Goal: Task Accomplishment & Management: Manage account settings

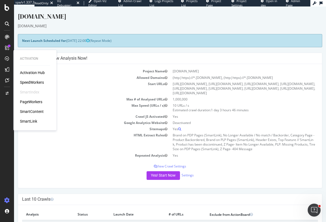
click at [37, 82] on div "SpeedWorkers" at bounding box center [32, 82] width 24 height 5
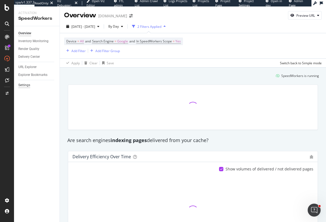
click at [26, 82] on div "Settings" at bounding box center [24, 85] width 12 height 6
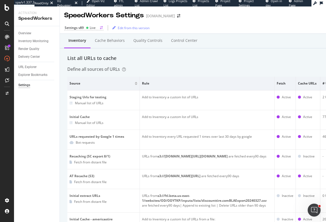
click at [86, 26] on icon at bounding box center [87, 27] width 3 height 3
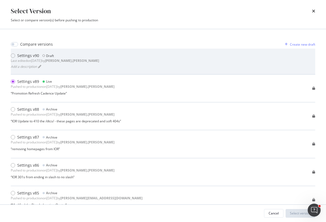
click at [112, 59] on div "Settings v90 Draft Last edited on [DATE] by [PERSON_NAME].[PERSON_NAME] Add a d…" at bounding box center [163, 61] width 305 height 17
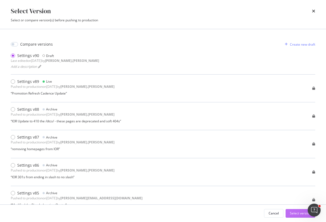
click at [298, 212] on div "Select version" at bounding box center [300, 213] width 21 height 5
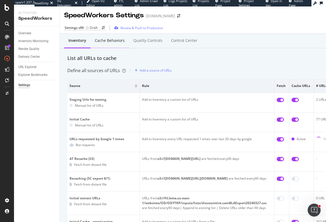
click at [106, 36] on div "Cache behaviors" at bounding box center [110, 40] width 39 height 15
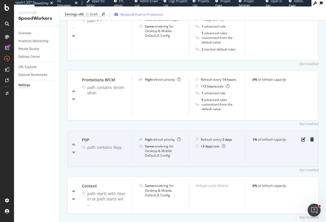
scroll to position [214, 0]
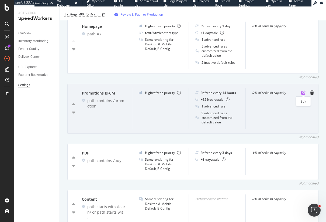
click at [302, 92] on icon "pen-to-square" at bounding box center [304, 92] width 4 height 4
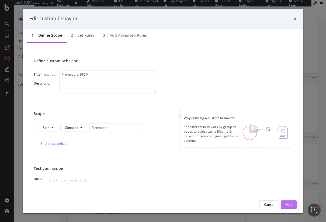
click at [289, 206] on div "Next" at bounding box center [289, 204] width 7 height 5
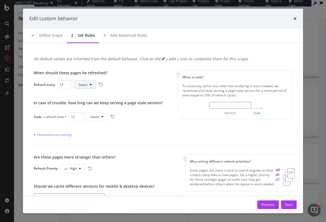
click at [86, 85] on span "hours" at bounding box center [83, 84] width 9 height 5
click at [86, 116] on span "days" at bounding box center [85, 115] width 12 height 5
click at [66, 86] on input "13" at bounding box center [64, 84] width 15 height 9
click at [67, 83] on input "14" at bounding box center [64, 84] width 15 height 9
click at [67, 86] on input "13" at bounding box center [64, 84] width 15 height 9
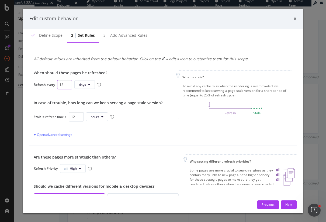
click at [67, 86] on input "12" at bounding box center [64, 84] width 15 height 9
click at [67, 86] on input "11" at bounding box center [64, 84] width 15 height 9
click at [67, 86] on input "10" at bounding box center [64, 84] width 15 height 9
click at [67, 86] on input "9" at bounding box center [63, 84] width 13 height 9
click at [67, 86] on input "8" at bounding box center [63, 84] width 13 height 9
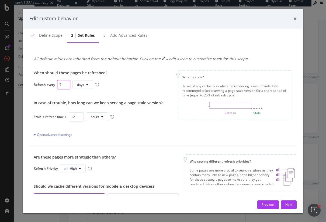
click at [67, 86] on input "7" at bounding box center [63, 84] width 13 height 9
click at [67, 86] on input "6" at bounding box center [63, 84] width 13 height 9
click at [67, 86] on input "5" at bounding box center [63, 84] width 13 height 9
click at [67, 86] on input "4" at bounding box center [63, 84] width 13 height 9
click at [67, 86] on input "3" at bounding box center [63, 84] width 13 height 9
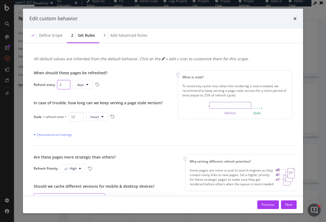
click at [67, 86] on input "2" at bounding box center [63, 84] width 13 height 9
type input "1"
click at [67, 86] on input "1" at bounding box center [63, 84] width 13 height 9
click at [74, 115] on input "12" at bounding box center [76, 116] width 15 height 9
click at [74, 117] on input "12" at bounding box center [76, 116] width 15 height 9
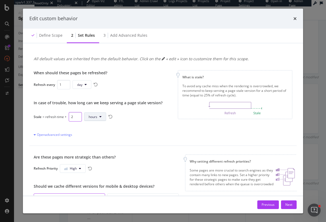
type input "2"
click at [92, 115] on span "hours" at bounding box center [93, 116] width 9 height 5
click at [93, 148] on span "days" at bounding box center [94, 147] width 12 height 5
click at [148, 124] on div "When should these pages be refreshed? Refresh every 1 day In case of trouble, h…" at bounding box center [98, 103] width 129 height 67
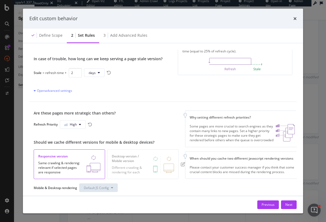
scroll to position [49, 0]
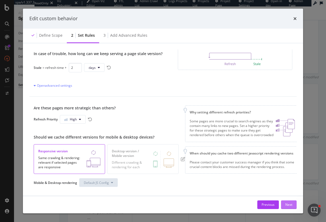
click at [290, 204] on div "Next" at bounding box center [289, 204] width 7 height 5
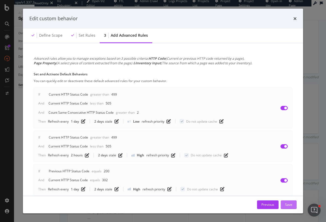
click at [291, 205] on div "Save" at bounding box center [288, 204] width 7 height 5
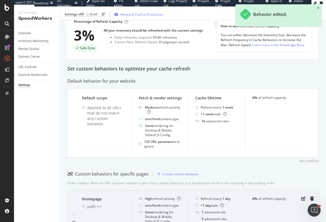
scroll to position [0, 0]
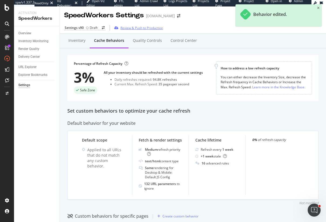
click at [141, 28] on div "Review & Push to Production" at bounding box center [142, 28] width 43 height 5
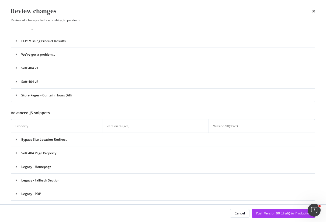
scroll to position [951, 0]
